Goal: Transaction & Acquisition: Book appointment/travel/reservation

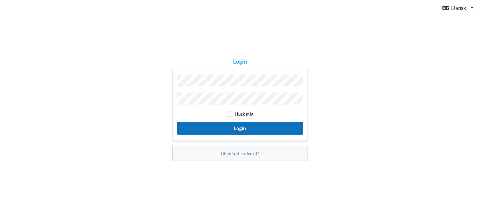
click at [243, 129] on button "Login" at bounding box center [240, 128] width 126 height 13
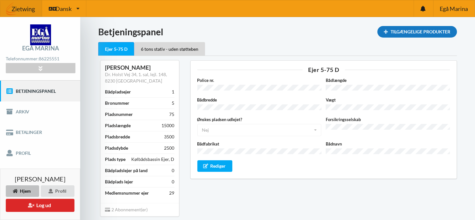
click at [426, 31] on div "Tilgængelige Produkter" at bounding box center [417, 32] width 80 height 12
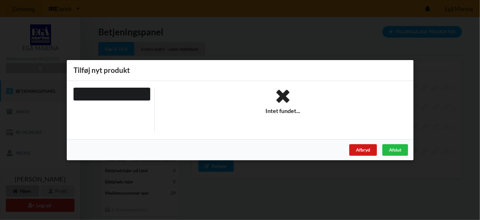
click at [365, 151] on div "Afbryd" at bounding box center [363, 150] width 28 height 12
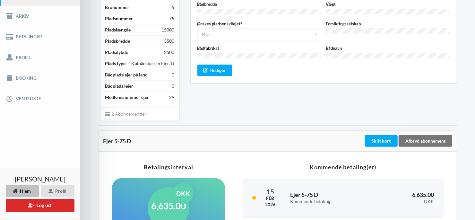
scroll to position [96, 0]
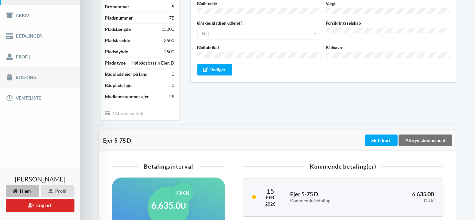
click at [30, 76] on link "Booking" at bounding box center [40, 77] width 80 height 21
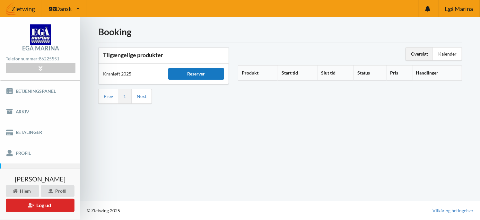
click at [198, 72] on div "Reserver" at bounding box center [196, 74] width 56 height 12
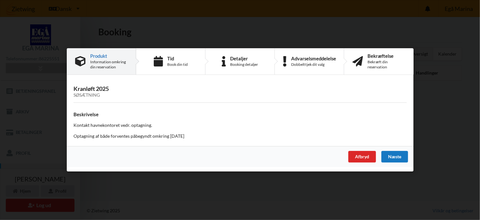
click at [397, 158] on div "Næste" at bounding box center [394, 157] width 27 height 12
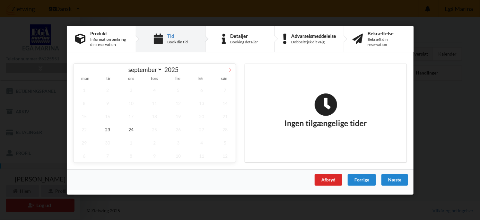
click at [230, 70] on icon at bounding box center [230, 69] width 4 height 4
select select "9"
click at [109, 116] on span "14" at bounding box center [107, 115] width 21 height 13
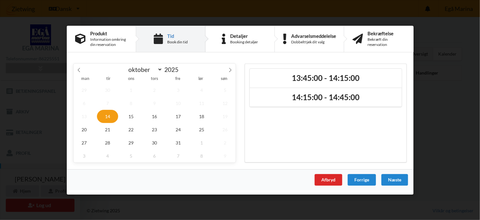
click at [108, 116] on span "14" at bounding box center [107, 115] width 21 height 13
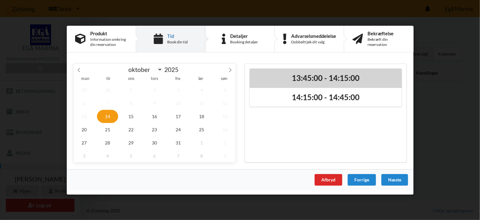
click at [309, 74] on h2 "13:45:00 - 14:15:00" at bounding box center [325, 78] width 143 height 10
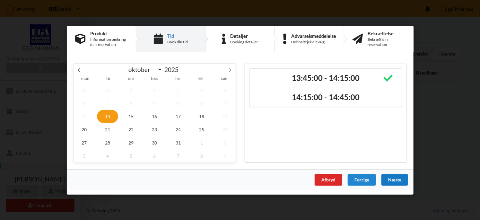
click at [396, 178] on div "Næste" at bounding box center [394, 180] width 27 height 12
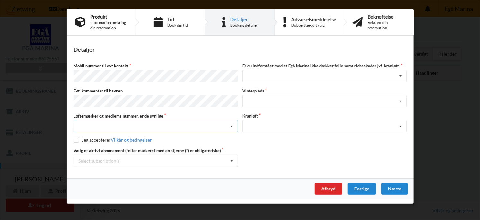
click at [233, 123] on icon at bounding box center [232, 126] width 10 height 12
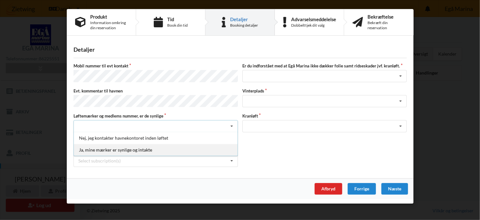
click at [140, 147] on div "Ja, mine mærker er synlige og intakte" at bounding box center [156, 150] width 164 height 12
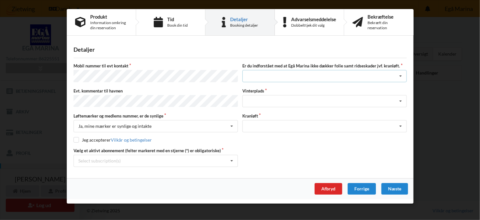
click at [401, 75] on icon at bounding box center [401, 76] width 10 height 12
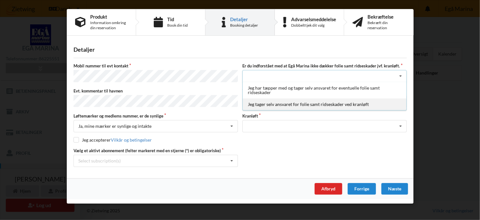
click at [332, 105] on div "Jeg tager selv ansvaret for folie samt ridseskader ved kranløft" at bounding box center [325, 104] width 164 height 12
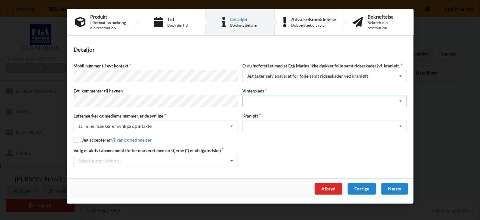
click at [400, 99] on icon at bounding box center [401, 101] width 10 height 12
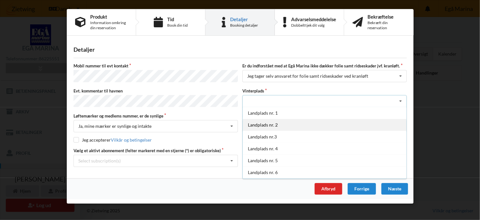
click at [262, 123] on div "Landplads nr. 2" at bounding box center [325, 125] width 164 height 12
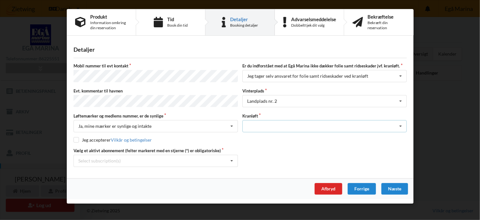
click at [401, 122] on icon at bounding box center [401, 126] width 10 height 12
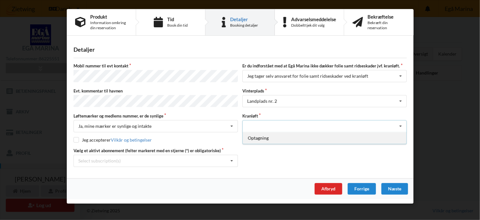
click at [256, 136] on div "Optagning" at bounding box center [325, 138] width 164 height 12
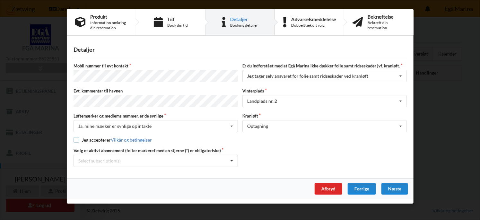
click at [76, 137] on input "checkbox" at bounding box center [75, 139] width 5 height 5
checkbox input "true"
click at [233, 158] on icon at bounding box center [232, 161] width 10 height 12
click at [91, 178] on div "* 6 tons stativ - uden støtteben" at bounding box center [156, 184] width 164 height 12
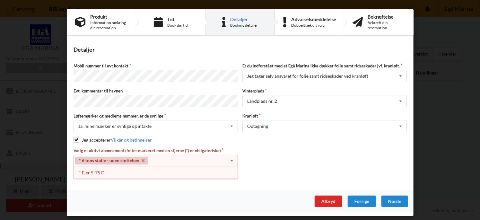
click at [232, 157] on icon at bounding box center [232, 161] width 10 height 12
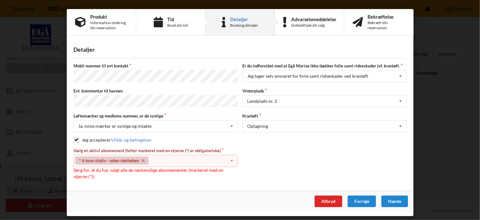
click at [233, 157] on icon at bounding box center [232, 161] width 10 height 12
click at [90, 168] on div "* Ejer 5-75 D" at bounding box center [156, 173] width 164 height 12
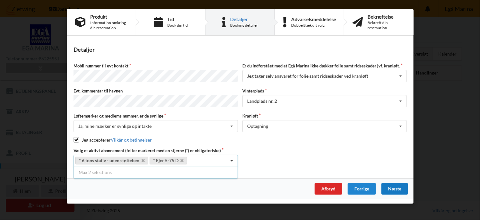
click at [396, 186] on div "Næste" at bounding box center [394, 189] width 27 height 12
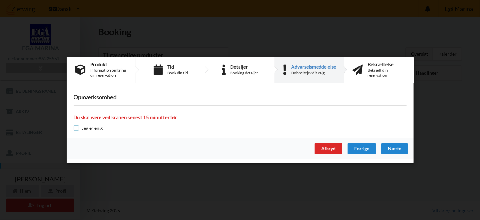
click at [75, 129] on input "checkbox" at bounding box center [75, 127] width 5 height 5
checkbox input "true"
click at [395, 149] on div "Næste" at bounding box center [394, 149] width 27 height 12
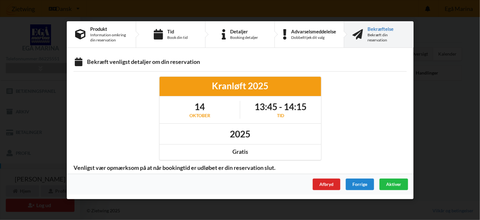
click at [394, 183] on span "Aktiver" at bounding box center [393, 183] width 15 height 5
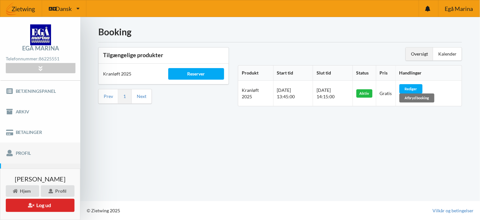
click at [23, 152] on link "Profil" at bounding box center [40, 152] width 80 height 21
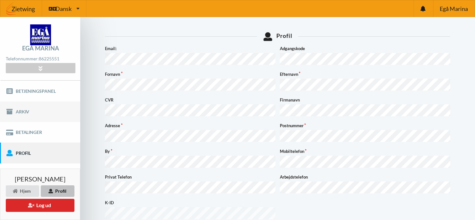
click at [23, 112] on link "Arkiv" at bounding box center [40, 111] width 80 height 21
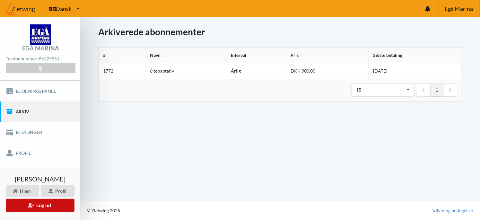
click at [46, 206] on button "Log ud" at bounding box center [40, 205] width 69 height 13
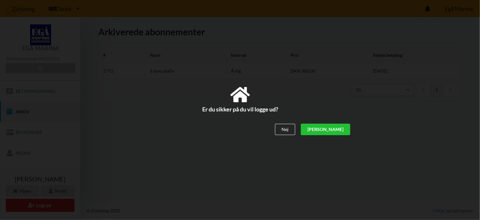
click at [343, 130] on div "[PERSON_NAME]" at bounding box center [324, 130] width 49 height 12
